Goal: Check status: Check status

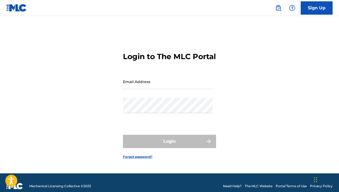
click at [154, 88] on input "Email Address" at bounding box center [168, 81] width 90 height 15
type input "[EMAIL_ADDRESS][DOMAIN_NAME]"
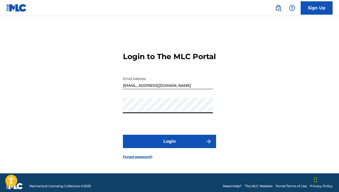
click at [168, 145] on button "Login" at bounding box center [169, 141] width 93 height 13
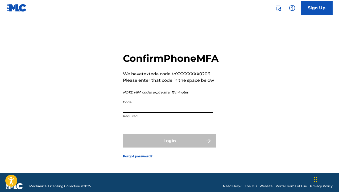
click at [159, 113] on input "Code" at bounding box center [168, 104] width 90 height 15
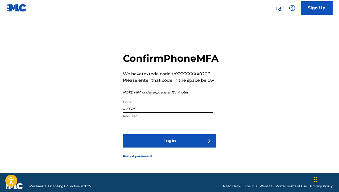
type input "429325"
click at [123, 134] on button "Login" at bounding box center [169, 140] width 93 height 13
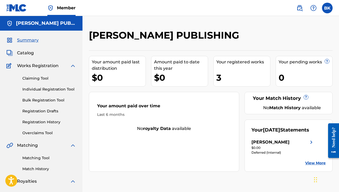
click at [235, 76] on div "3" at bounding box center [243, 78] width 54 height 12
click at [26, 54] on span "Catalog" at bounding box center [25, 53] width 17 height 6
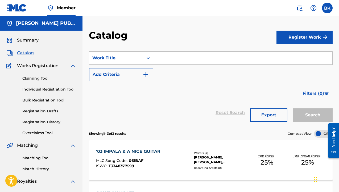
click at [46, 123] on link "Registration History" at bounding box center [49, 122] width 54 height 6
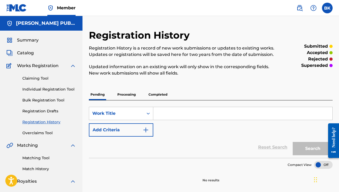
click at [126, 95] on p "Processing" at bounding box center [127, 94] width 22 height 11
click at [156, 95] on p "Completed" at bounding box center [158, 94] width 22 height 11
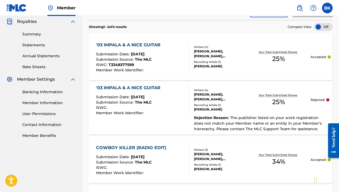
scroll to position [157, 0]
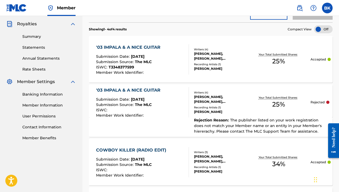
click at [167, 56] on div "'03 IMPALA & A NICE GUITAR Submission Date : [DATE] Submission Source : The MLC…" at bounding box center [142, 59] width 93 height 30
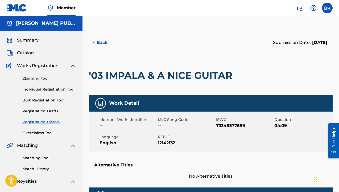
click at [24, 53] on span "Catalog" at bounding box center [25, 53] width 17 height 6
